Goal: Task Accomplishment & Management: Use online tool/utility

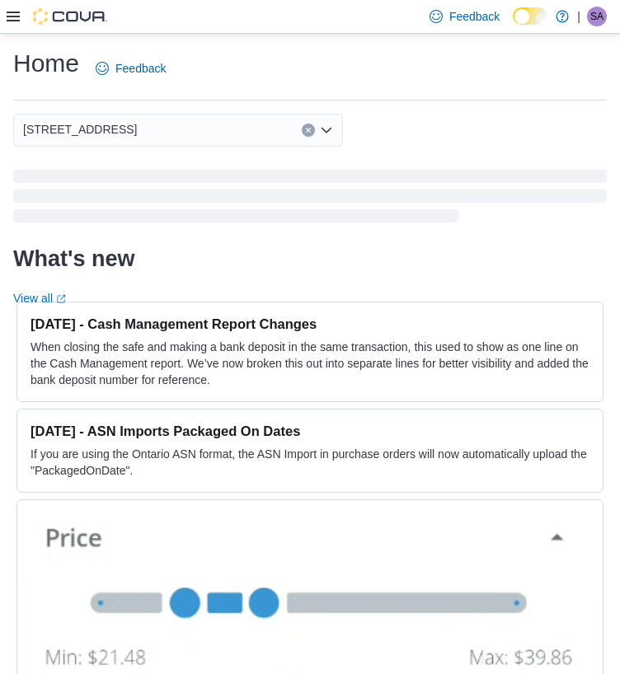
click at [20, 18] on div at bounding box center [57, 16] width 101 height 16
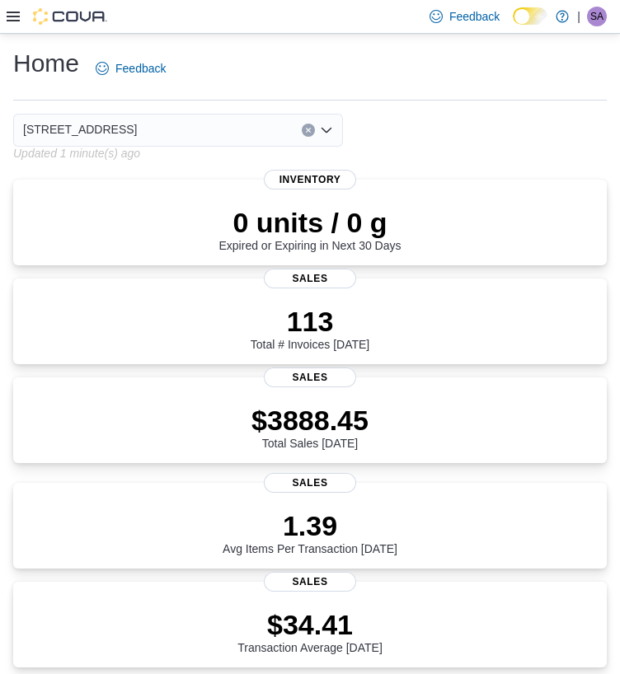
click at [320, 127] on icon "Open list of options" at bounding box center [326, 130] width 13 height 13
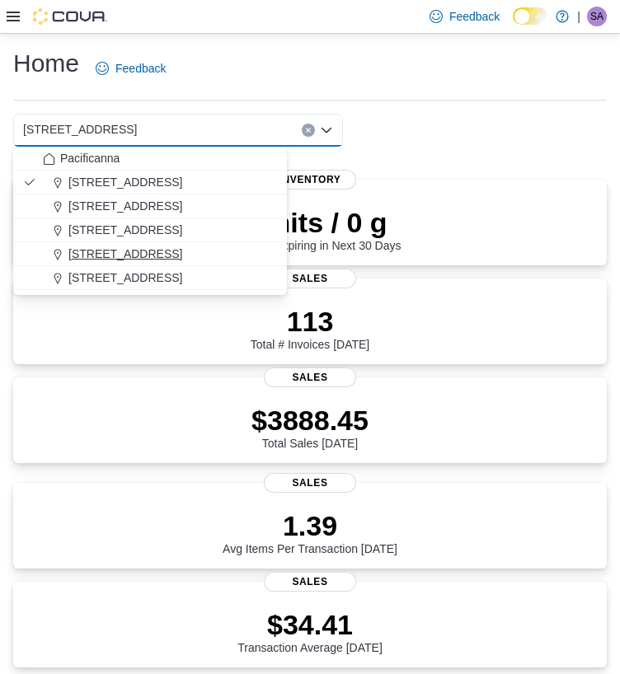
click at [120, 252] on span "[STREET_ADDRESS]" at bounding box center [125, 254] width 114 height 16
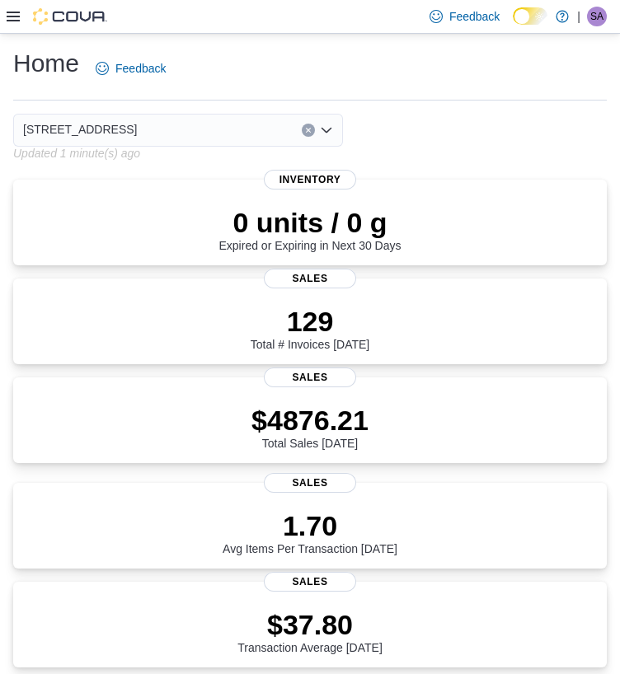
click at [14, 26] on div at bounding box center [57, 16] width 101 height 33
click at [13, 14] on icon at bounding box center [13, 16] width 13 height 13
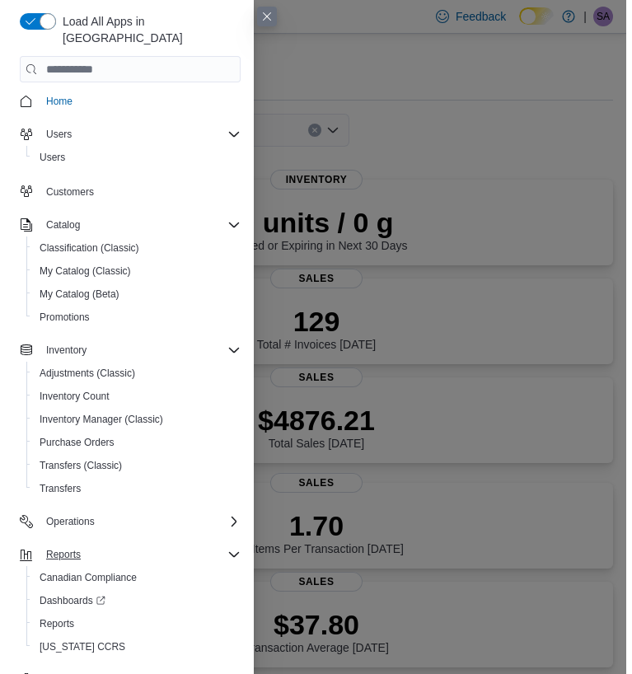
scroll to position [5, 0]
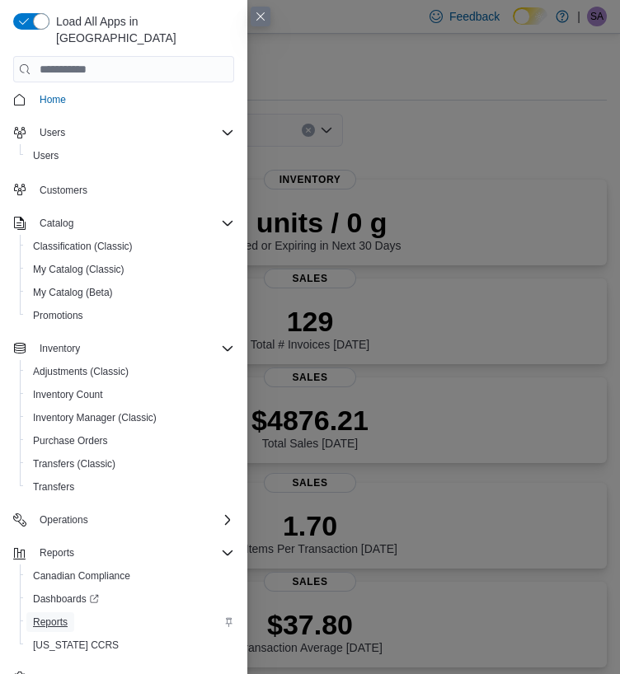
click at [49, 616] on span "Reports" at bounding box center [50, 622] width 35 height 13
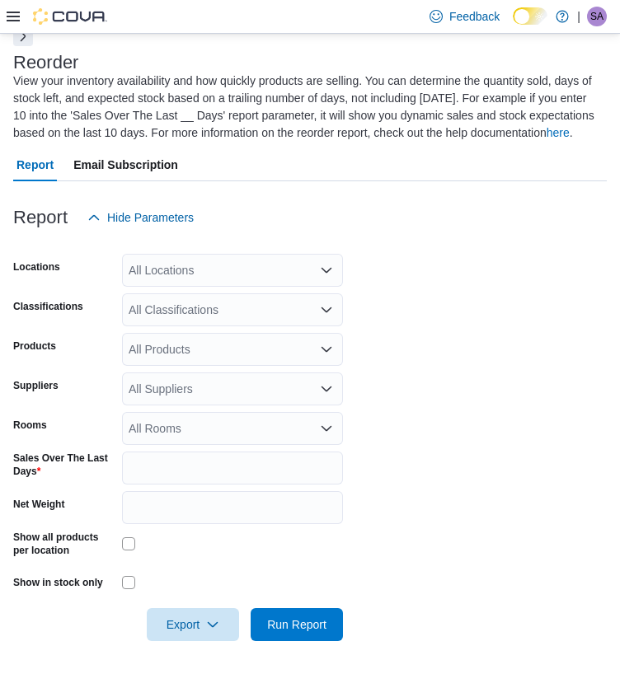
scroll to position [104, 0]
click at [20, 14] on div at bounding box center [57, 16] width 101 height 16
click at [16, 16] on icon at bounding box center [13, 17] width 13 height 10
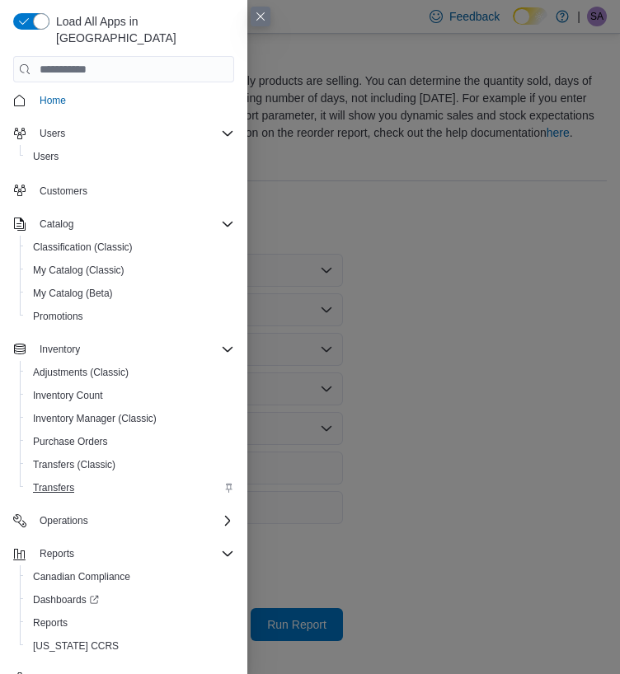
scroll to position [5, 0]
click at [54, 616] on span "Reports" at bounding box center [50, 622] width 35 height 13
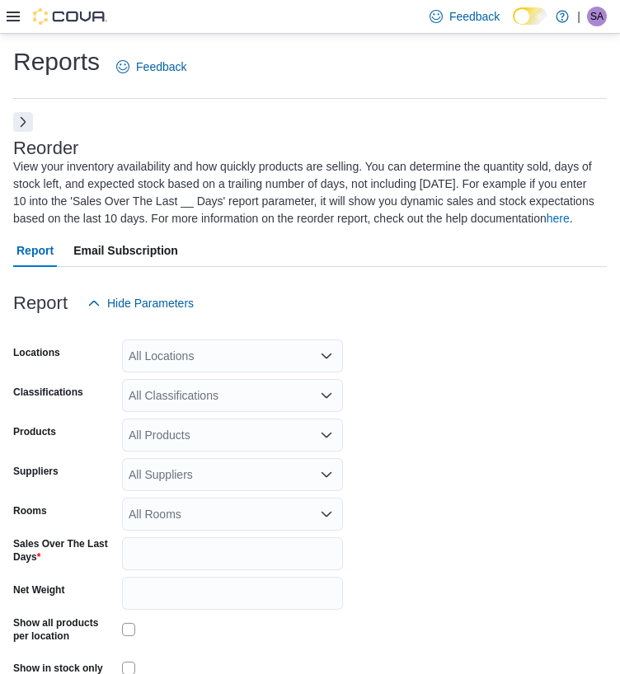
scroll to position [0, 0]
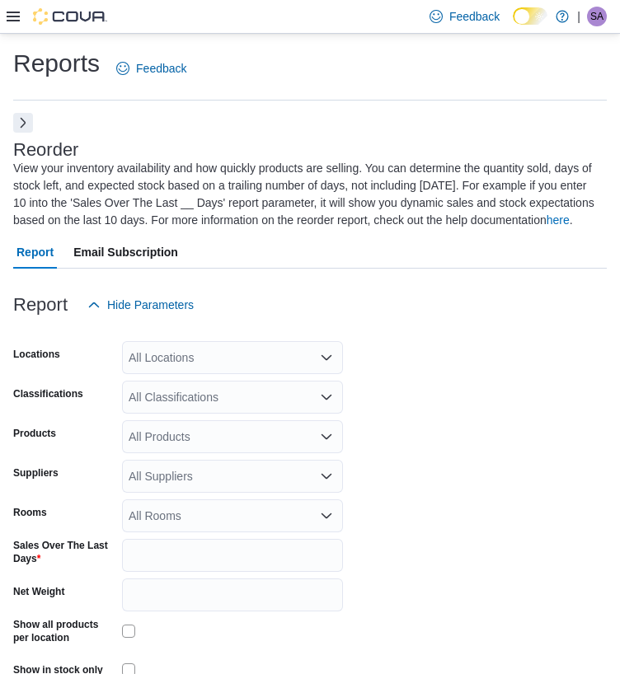
click at [25, 120] on button "Next" at bounding box center [23, 123] width 20 height 20
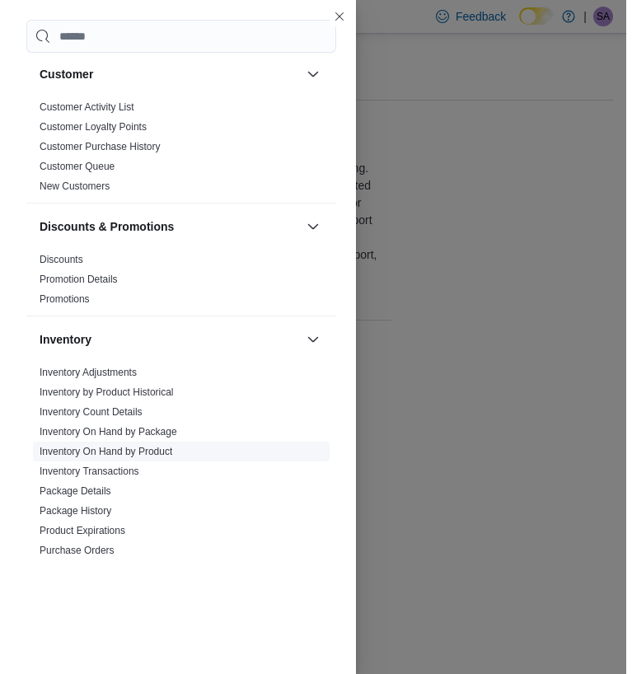
scroll to position [165, 0]
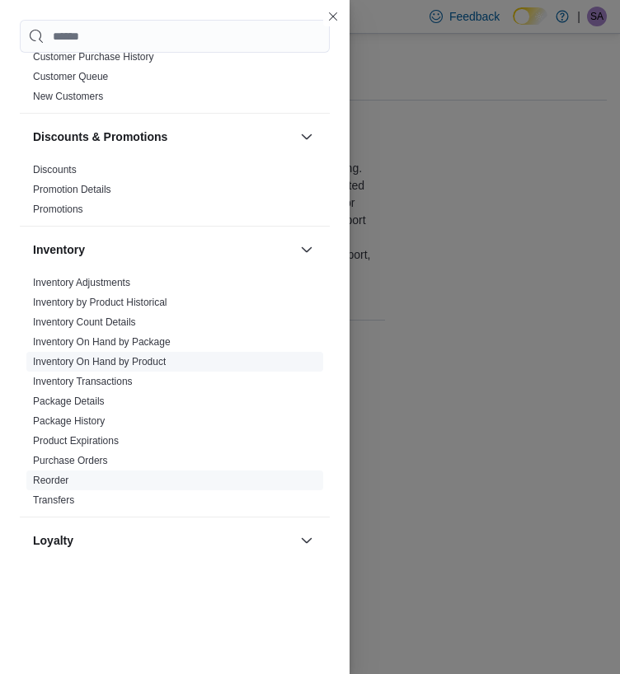
click at [146, 357] on link "Inventory On Hand by Product" at bounding box center [99, 362] width 133 height 12
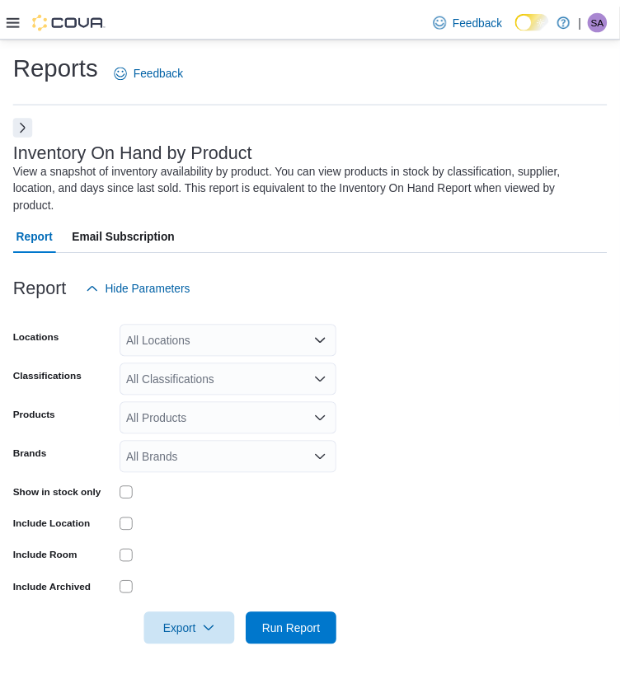
scroll to position [8, 0]
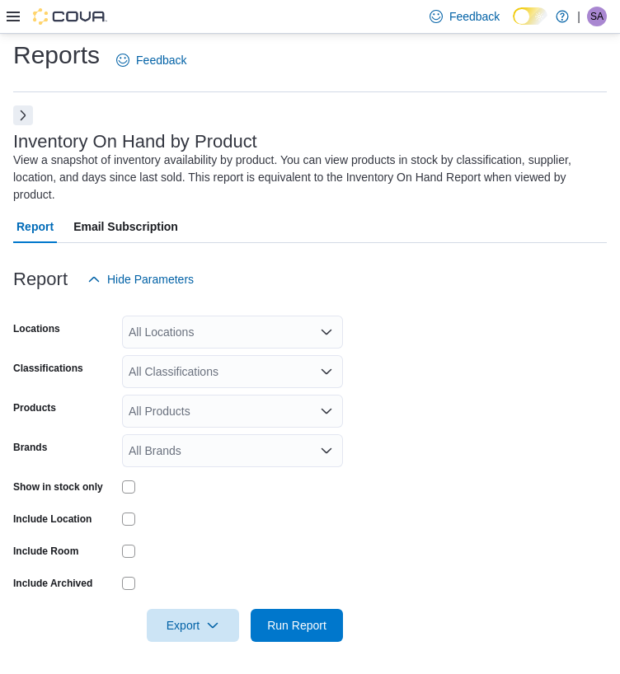
click at [264, 321] on div "All Locations" at bounding box center [232, 332] width 221 height 33
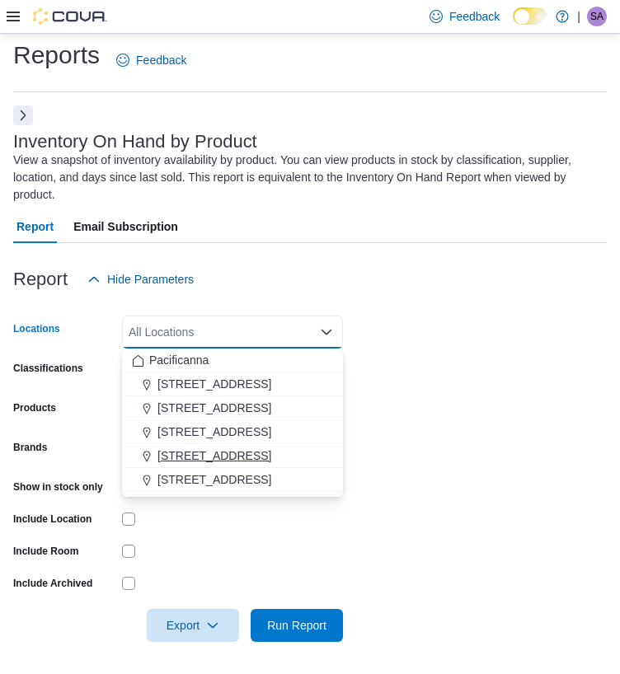
click at [220, 448] on span "[STREET_ADDRESS]" at bounding box center [214, 456] width 114 height 16
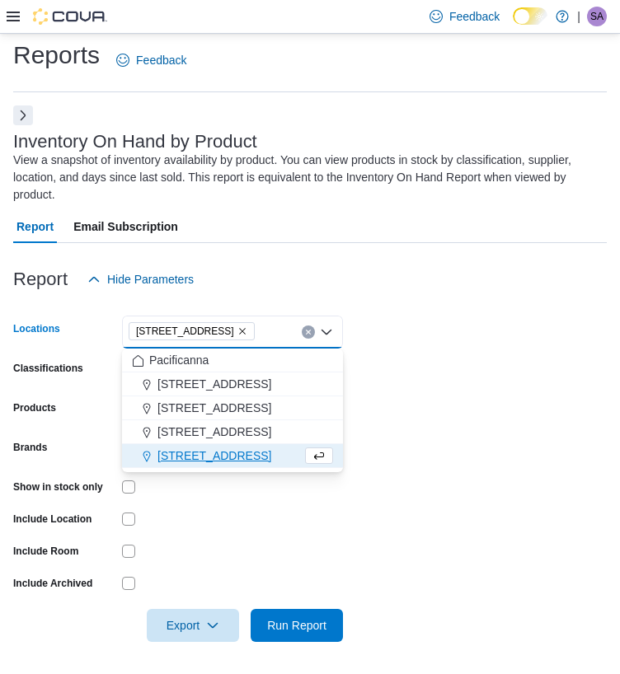
click at [524, 357] on form "Locations 1881 Fort Street Combo box. Selected. 1881 Fort Street. Press Backspa…" at bounding box center [310, 469] width 594 height 346
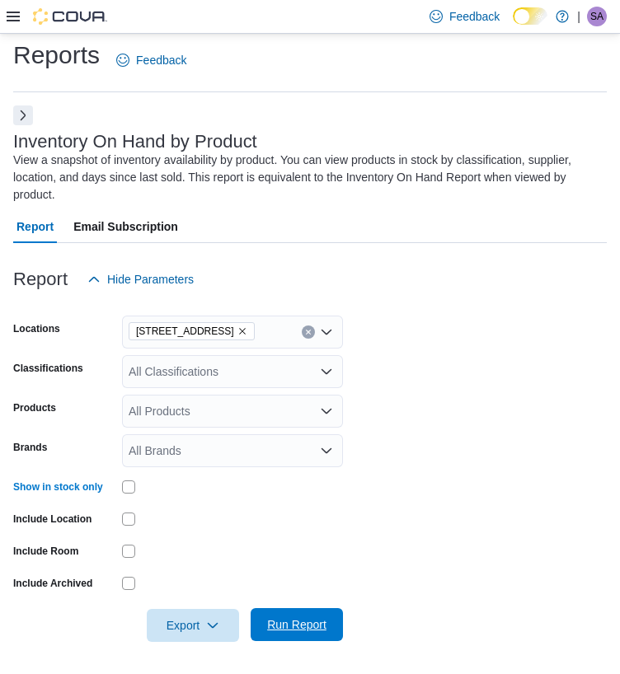
click at [316, 625] on span "Run Report" at bounding box center [296, 625] width 59 height 16
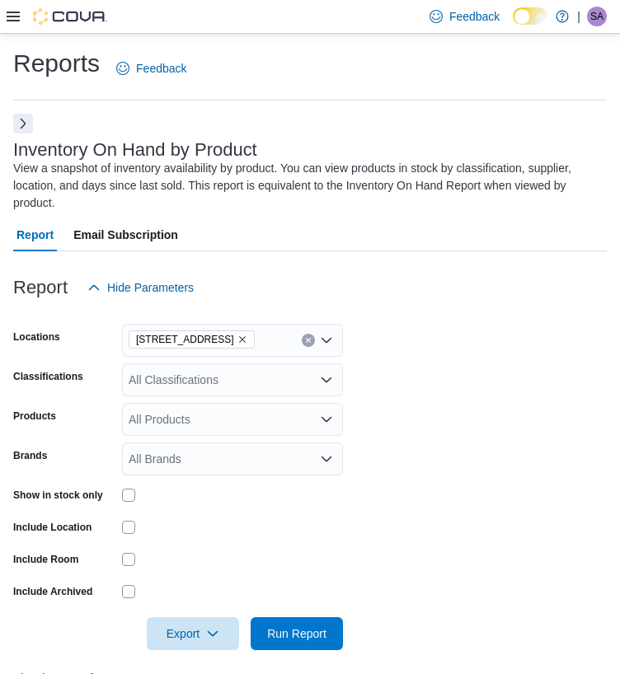
click at [13, 19] on icon at bounding box center [13, 16] width 13 height 13
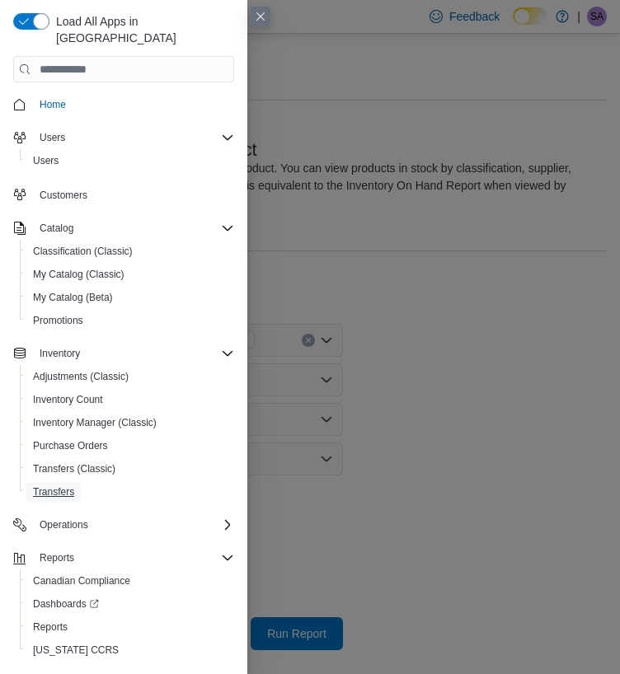
drag, startPoint x: 69, startPoint y: 471, endPoint x: 69, endPoint y: 460, distance: 10.7
click at [69, 486] on span "Transfers" at bounding box center [53, 492] width 41 height 13
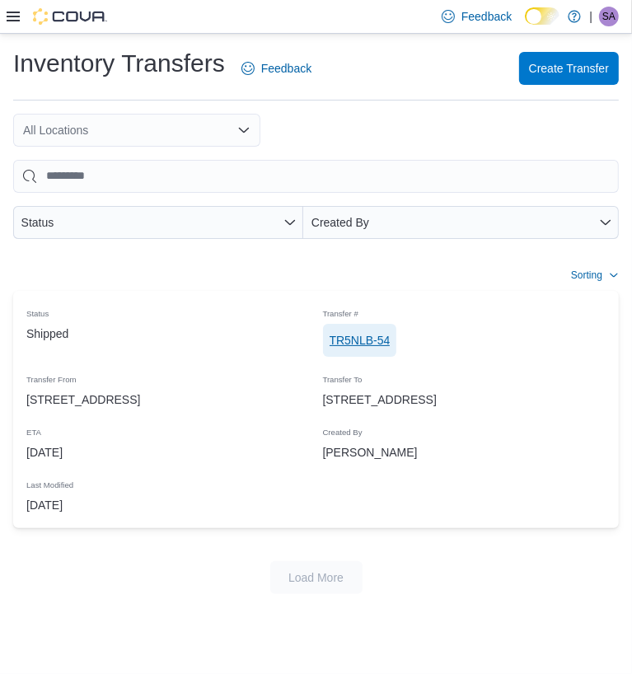
click at [330, 332] on span "TR5NLB-54" at bounding box center [360, 340] width 61 height 16
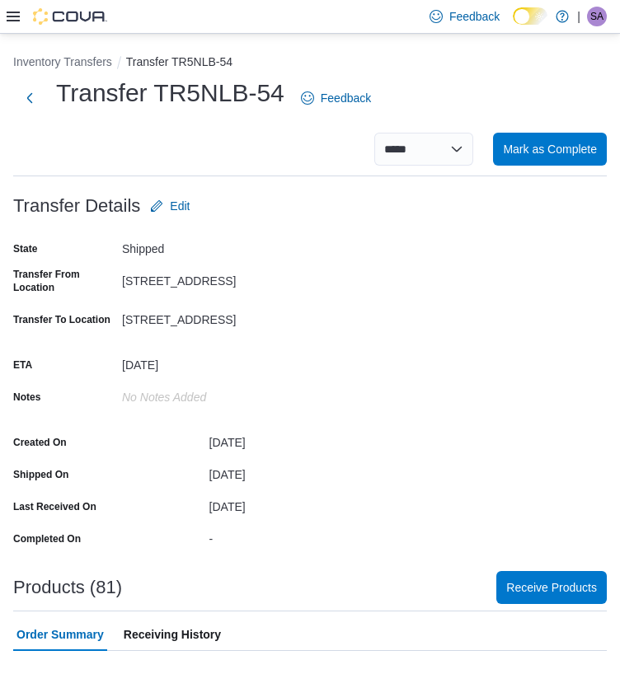
click at [10, 20] on icon at bounding box center [13, 17] width 13 height 10
